Goal: Information Seeking & Learning: Check status

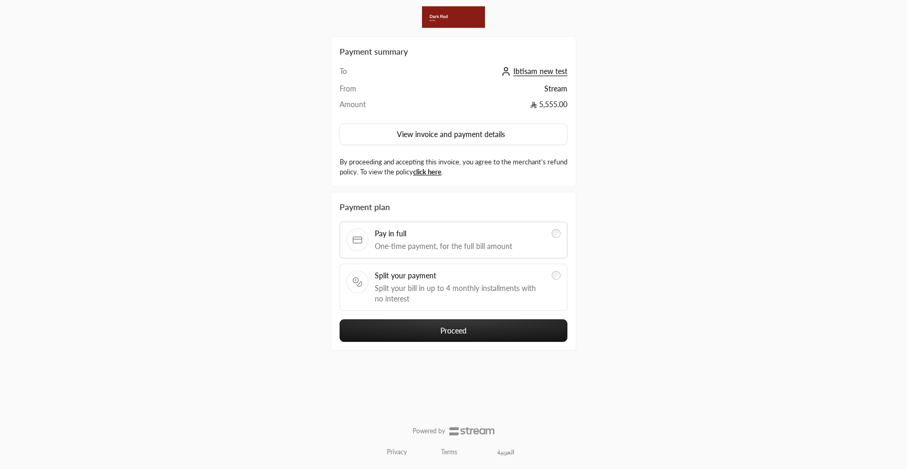
click at [530, 74] on span "Ibtisam new test" at bounding box center [540, 71] width 54 height 9
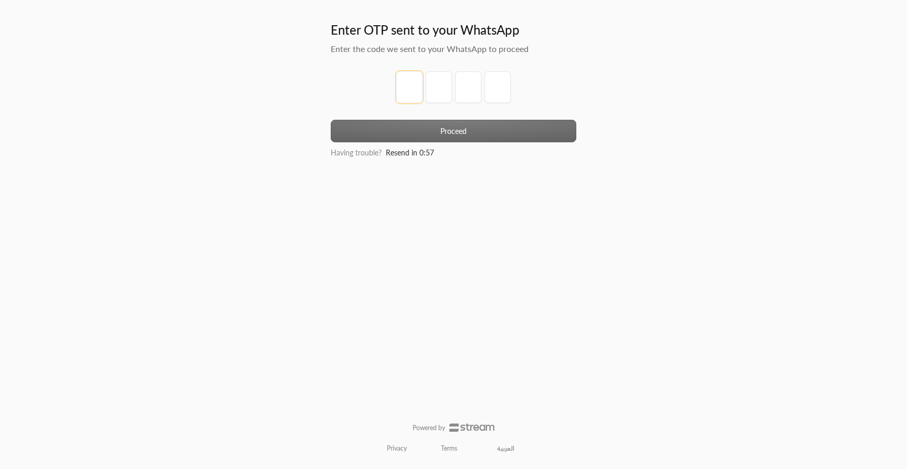
click at [412, 85] on input "tel" at bounding box center [409, 87] width 26 height 32
type input "1"
type input "2"
type input "3"
type input "4"
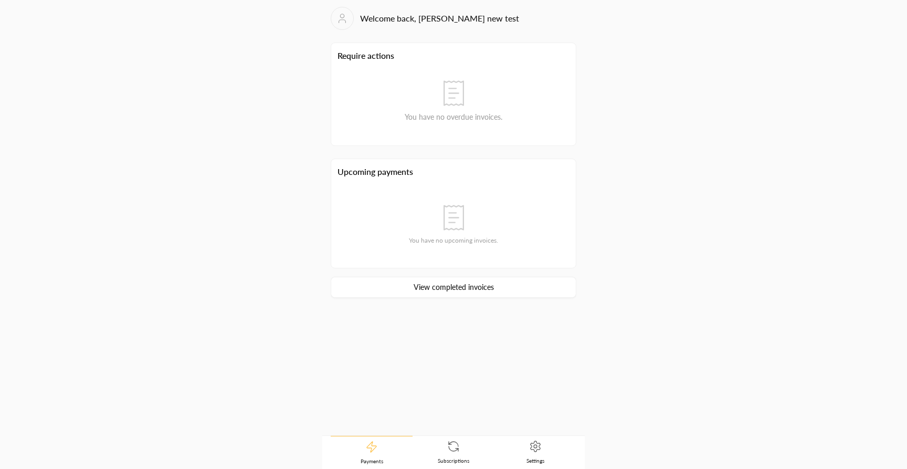
click at [431, 290] on link "View completed invoices" at bounding box center [454, 287] width 246 height 21
click at [337, 22] on icon at bounding box center [337, 18] width 13 height 13
click at [450, 289] on link "View completed invoices" at bounding box center [454, 287] width 246 height 21
click at [333, 21] on icon at bounding box center [337, 18] width 13 height 13
click at [456, 447] on icon at bounding box center [453, 446] width 13 height 13
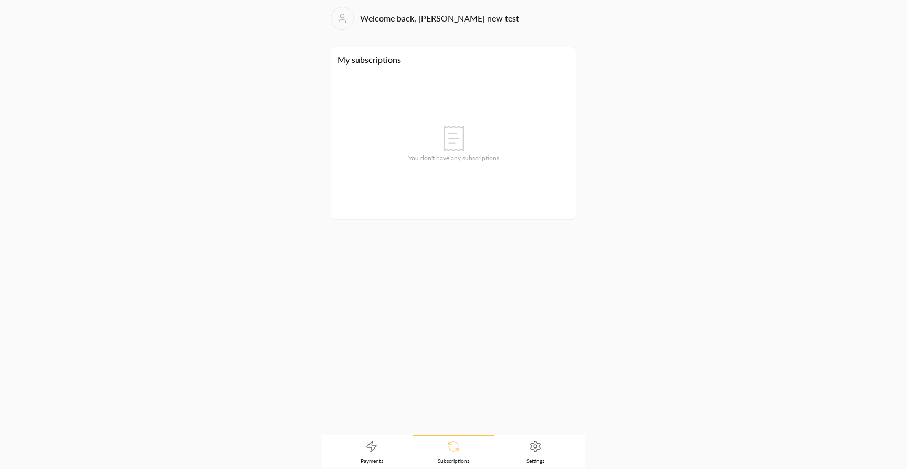
click at [542, 446] on link "Settings" at bounding box center [536, 452] width 82 height 33
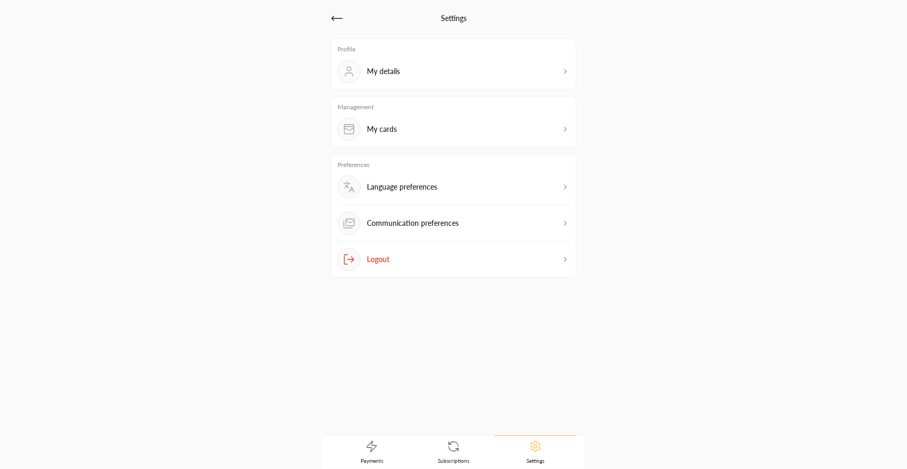
click at [483, 77] on div "My details" at bounding box center [454, 71] width 232 height 23
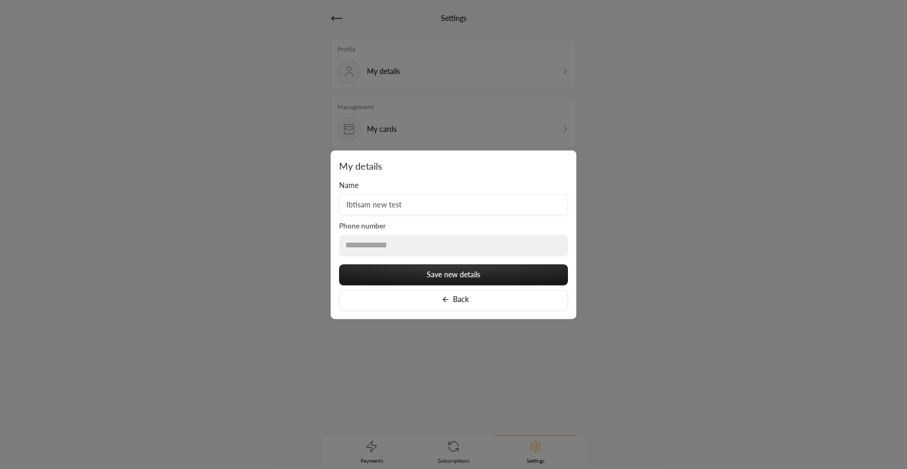
click at [649, 146] on div at bounding box center [453, 234] width 907 height 469
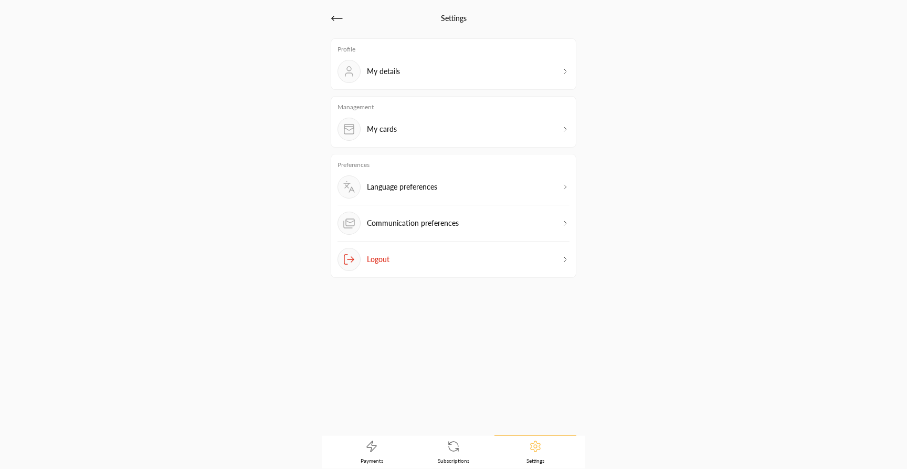
click at [475, 127] on div "My cards" at bounding box center [454, 129] width 232 height 23
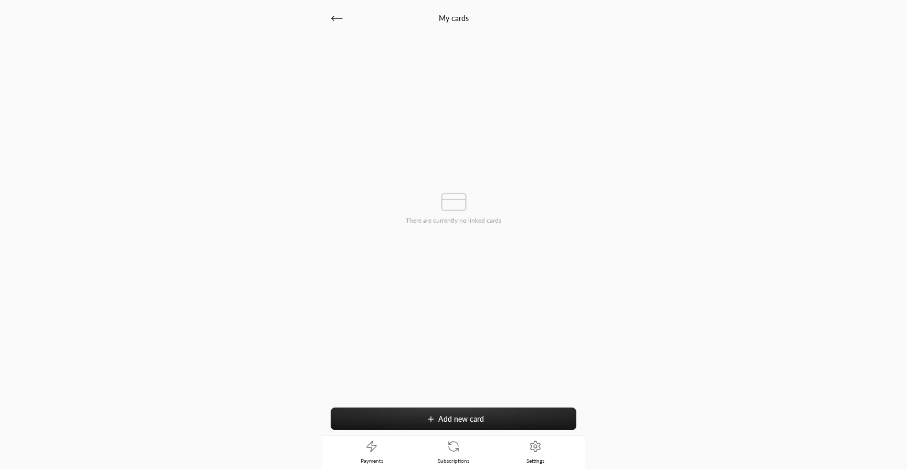
click at [536, 451] on icon at bounding box center [535, 446] width 13 height 13
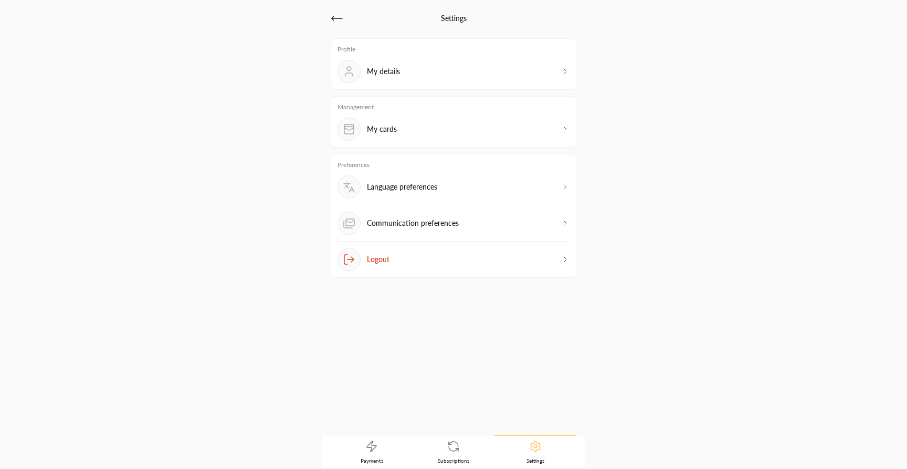
click at [481, 184] on div "Language preferences" at bounding box center [454, 190] width 232 height 30
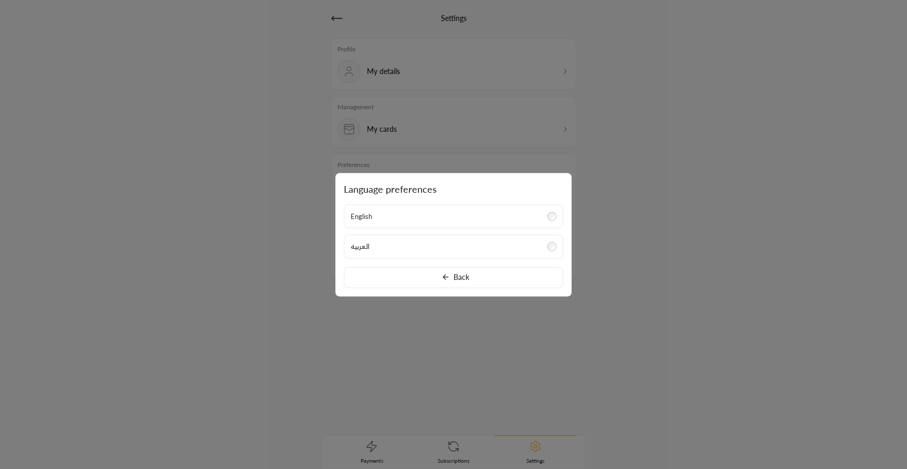
click at [601, 239] on div at bounding box center [453, 234] width 907 height 469
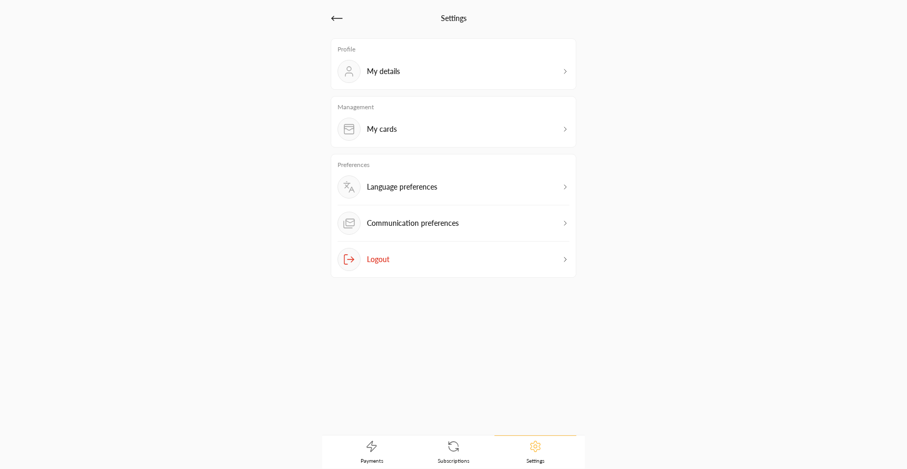
click at [547, 222] on div "Communication preferences" at bounding box center [454, 227] width 232 height 30
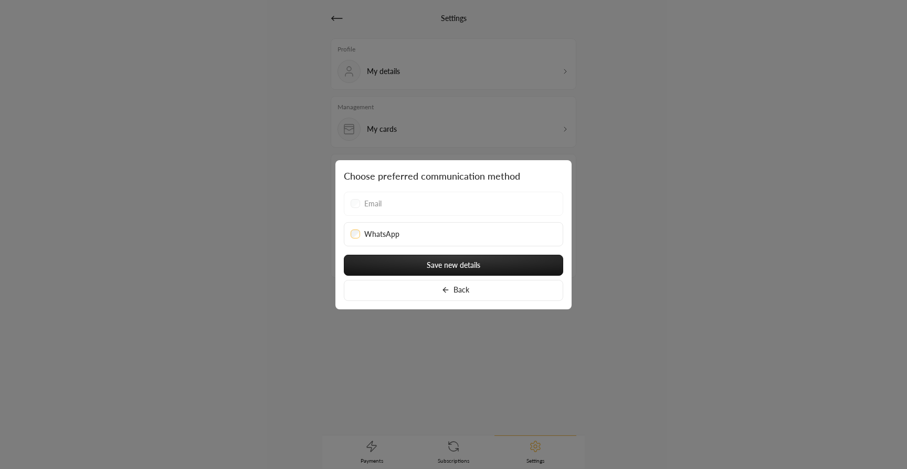
click at [508, 205] on div "Email" at bounding box center [454, 203] width 206 height 11
click at [512, 234] on div "WhatsApp" at bounding box center [454, 234] width 206 height 11
click at [401, 237] on div "WhatsApp" at bounding box center [454, 234] width 206 height 11
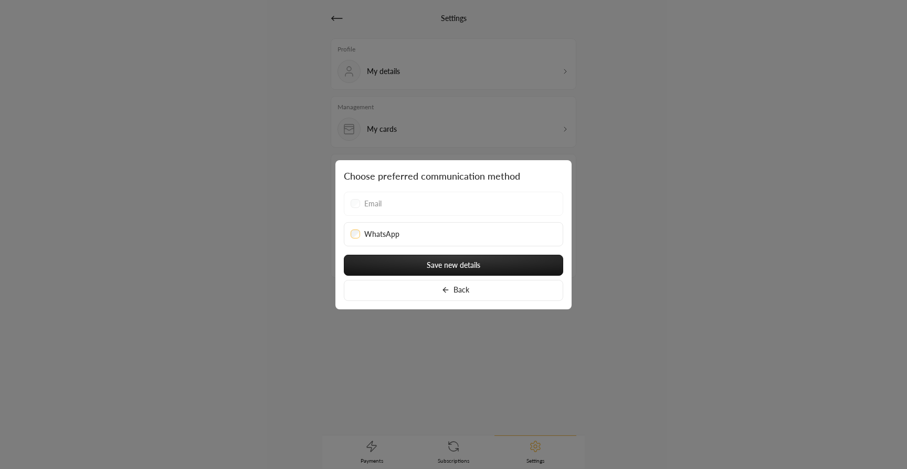
click at [362, 235] on div "WhatsApp" at bounding box center [454, 234] width 206 height 11
click at [301, 267] on div at bounding box center [453, 234] width 907 height 469
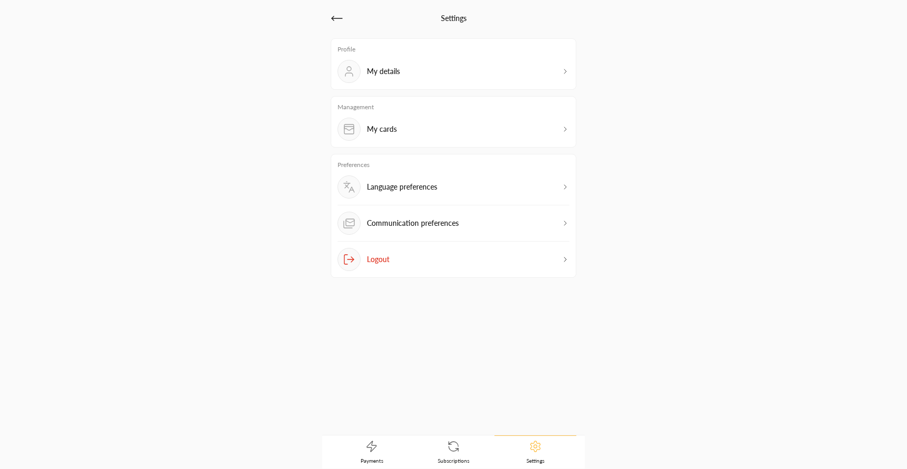
click at [339, 17] on icon at bounding box center [337, 18] width 13 height 13
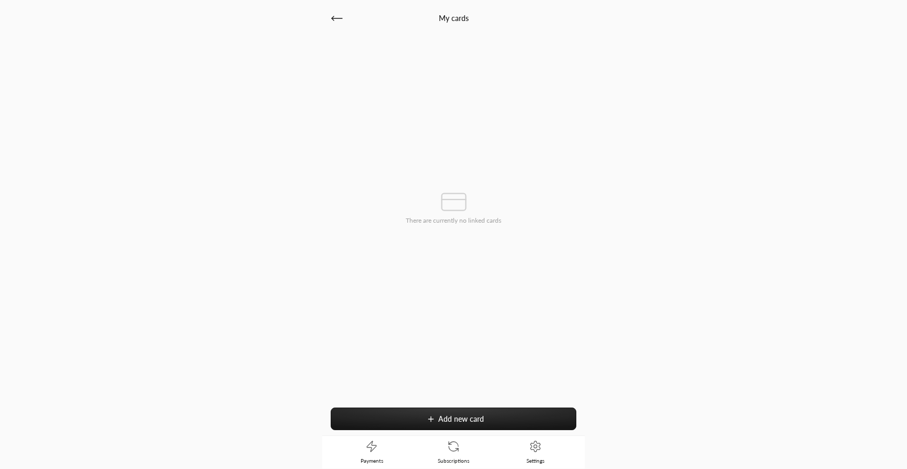
click at [339, 17] on icon at bounding box center [337, 18] width 13 height 13
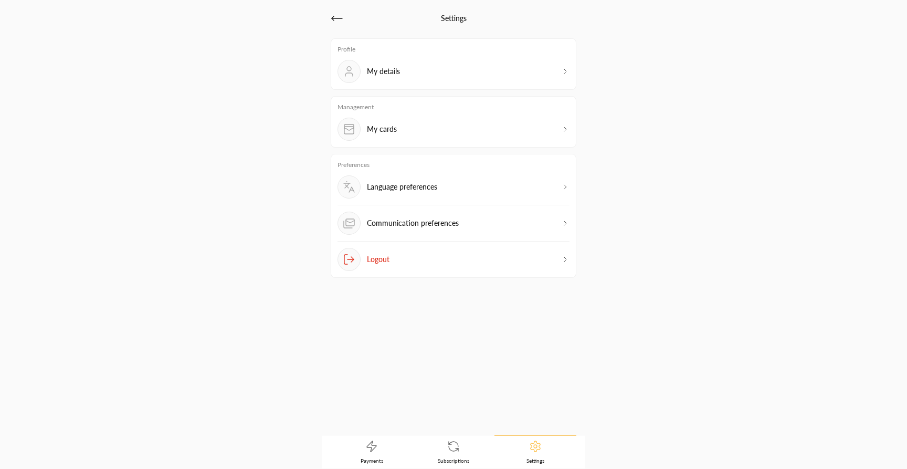
click at [339, 17] on icon at bounding box center [337, 18] width 13 height 13
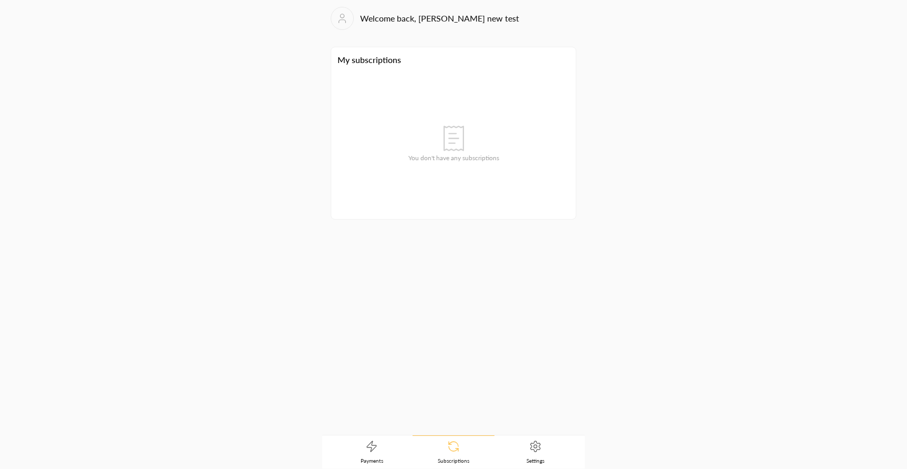
click at [339, 17] on icon at bounding box center [343, 18] width 12 height 13
click at [345, 17] on icon at bounding box center [343, 18] width 12 height 13
click at [458, 296] on link "View completed invoices" at bounding box center [454, 287] width 246 height 21
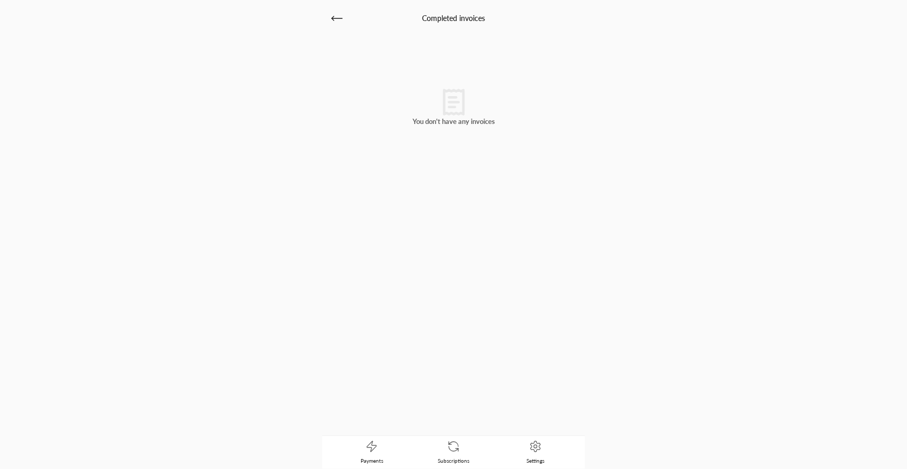
click at [337, 16] on icon at bounding box center [337, 18] width 13 height 13
